Goal: Information Seeking & Learning: Learn about a topic

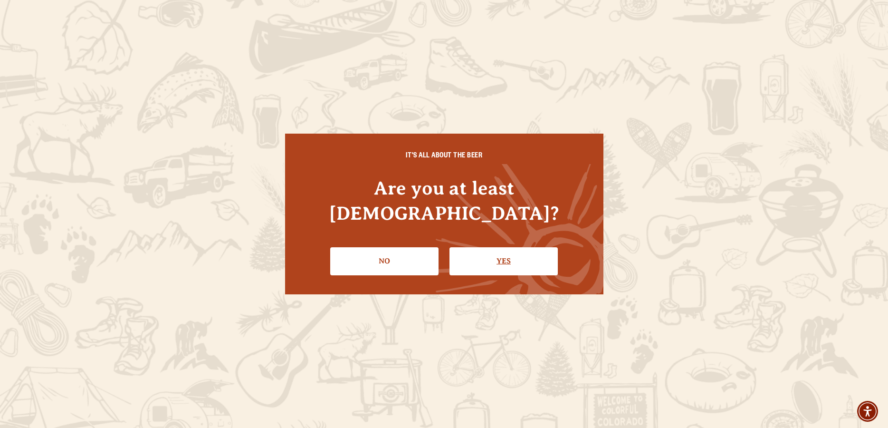
click at [472, 249] on link "Yes" at bounding box center [503, 261] width 108 height 28
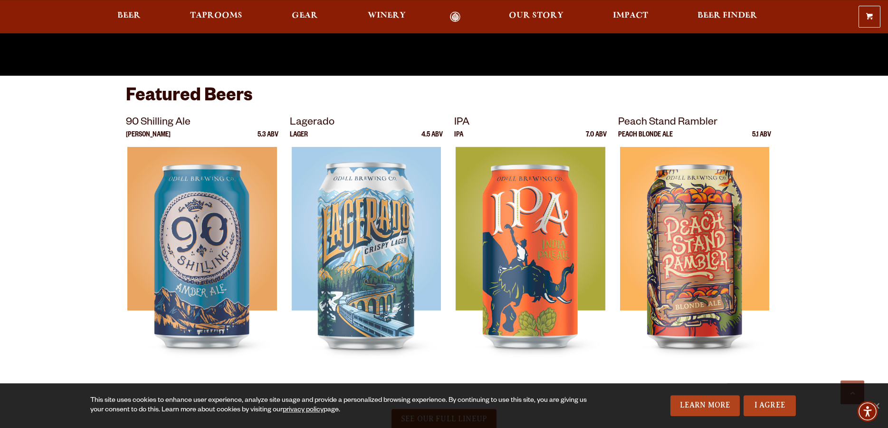
scroll to position [436, 0]
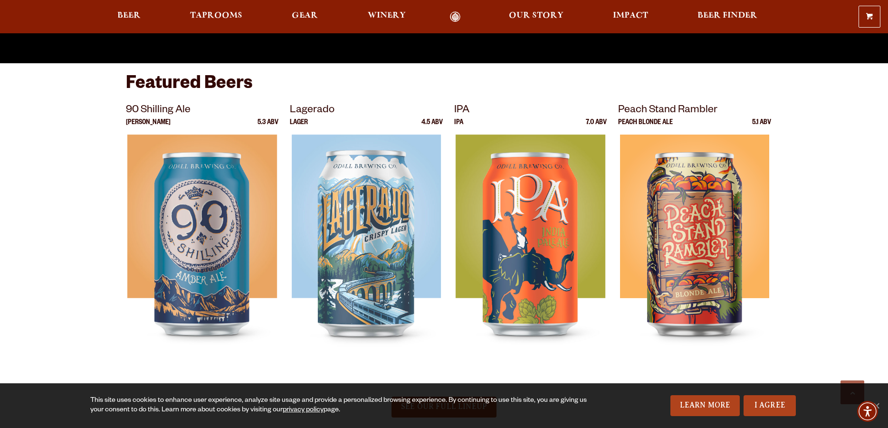
click at [105, 185] on div "Featured Beers 90 Shilling Ale Amber Ale 5.3 ABV Lagerado Lager 4.5 ABV IPA IPA…" at bounding box center [444, 222] width 684 height 299
click at [161, 103] on p "90 Shilling Ale" at bounding box center [202, 110] width 153 height 17
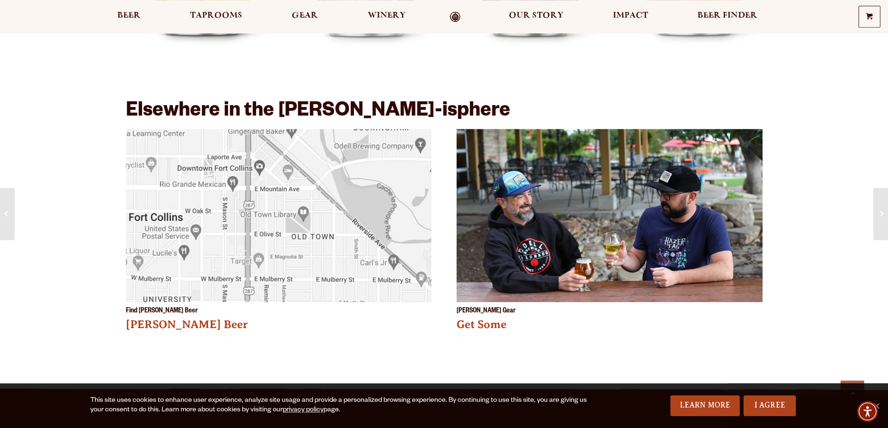
scroll to position [1745, 0]
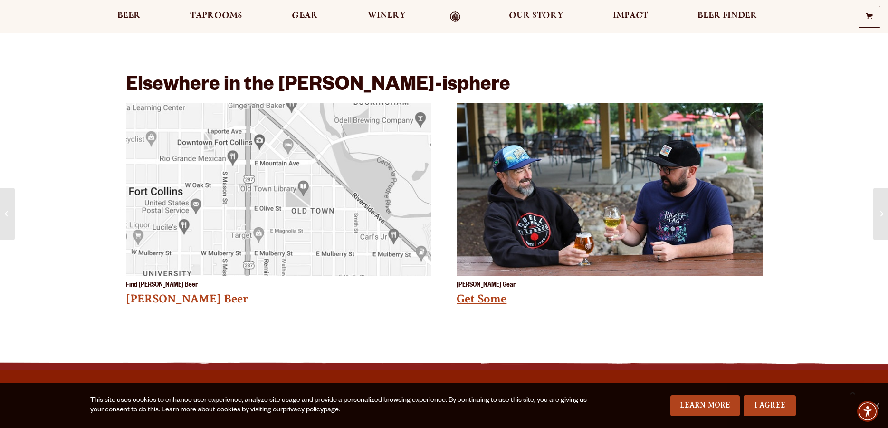
click at [473, 292] on link "Get Some" at bounding box center [482, 298] width 50 height 12
click at [526, 16] on span "Our Story" at bounding box center [536, 16] width 55 height 8
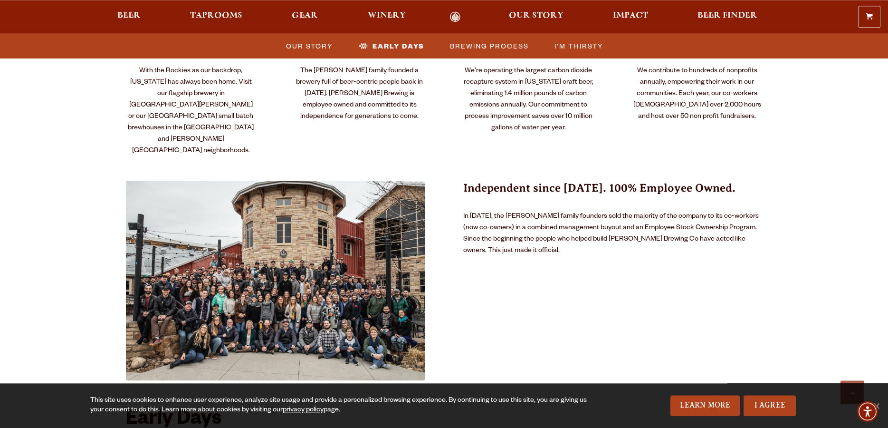
scroll to position [485, 0]
